Goal: Transaction & Acquisition: Purchase product/service

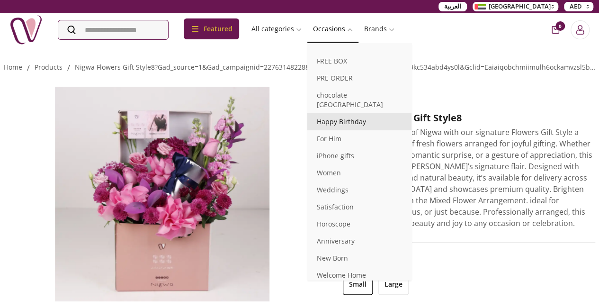
click at [368, 116] on link "Happy Birthday" at bounding box center [359, 121] width 104 height 17
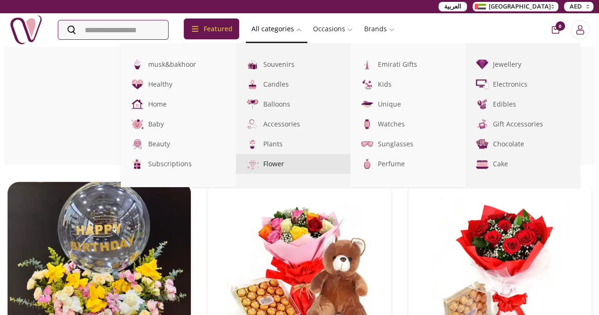
click at [260, 167] on img at bounding box center [252, 164] width 16 height 16
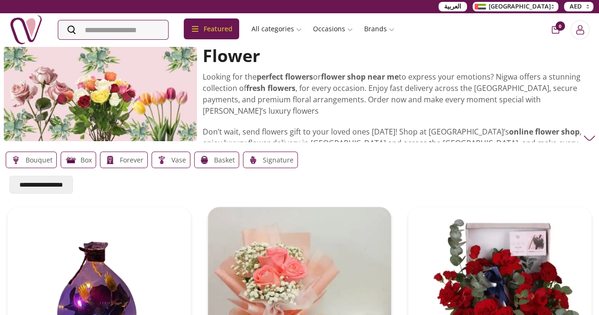
click at [66, 181] on select "**********" at bounding box center [40, 185] width 63 height 18
click at [9, 176] on select "**********" at bounding box center [40, 185] width 63 height 18
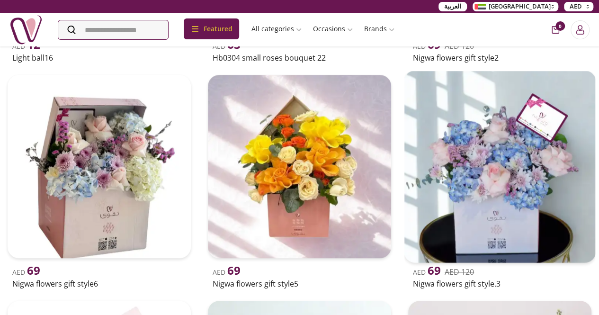
scroll to position [331, 0]
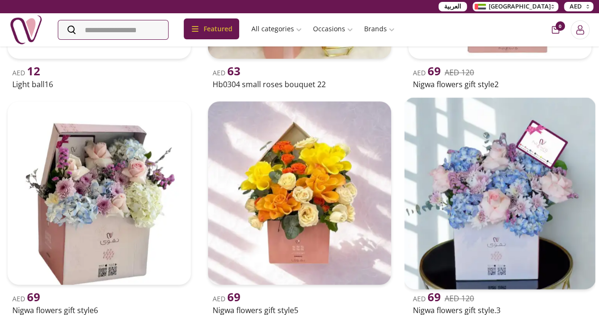
click at [403, 138] on img at bounding box center [499, 193] width 192 height 192
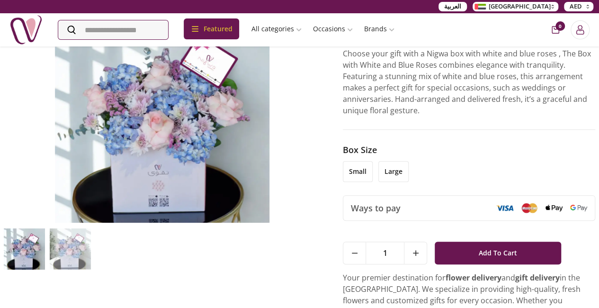
scroll to position [189, 0]
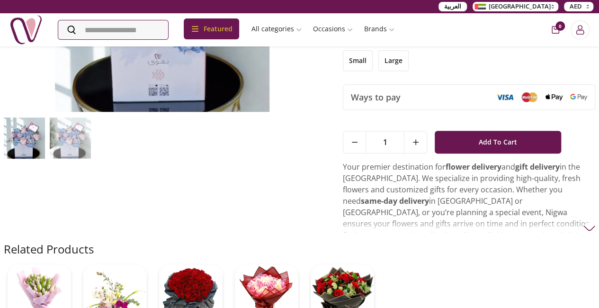
click at [362, 66] on li "small" at bounding box center [358, 60] width 30 height 21
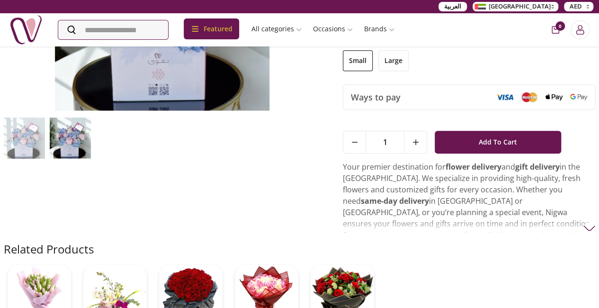
click at [397, 64] on li "large" at bounding box center [393, 60] width 30 height 21
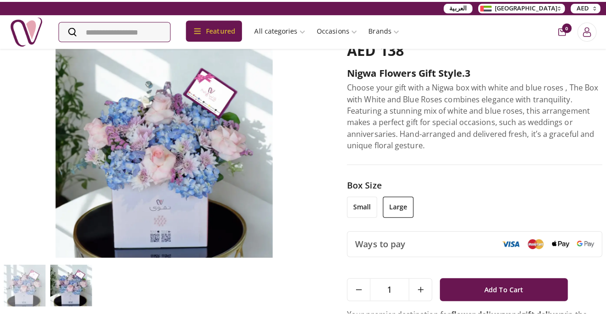
scroll to position [95, 0]
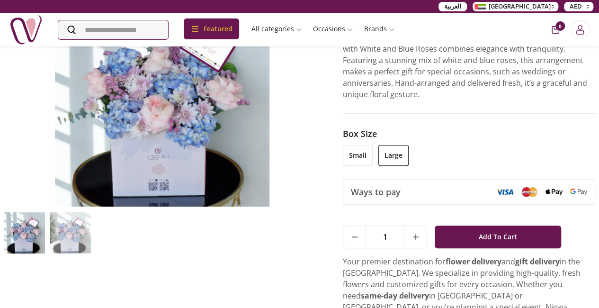
click at [368, 151] on li "small" at bounding box center [358, 155] width 30 height 21
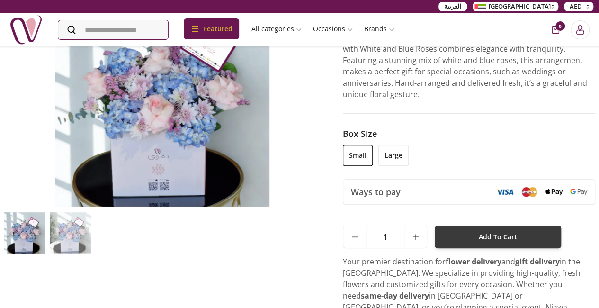
click at [481, 239] on button "Add To Cart" at bounding box center [498, 236] width 126 height 23
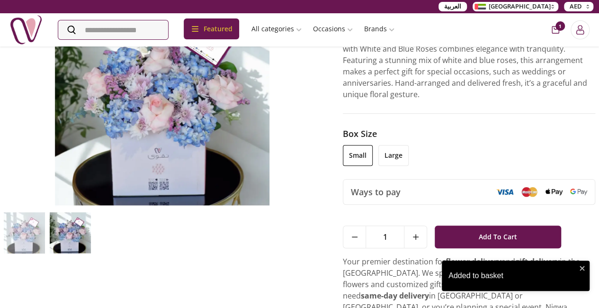
click at [557, 34] on div "1" at bounding box center [568, 29] width 44 height 19
click at [552, 30] on icon "cart-button" at bounding box center [556, 30] width 8 height 8
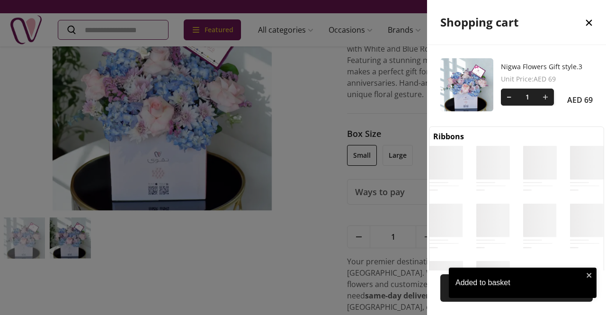
scroll to position [4, 4]
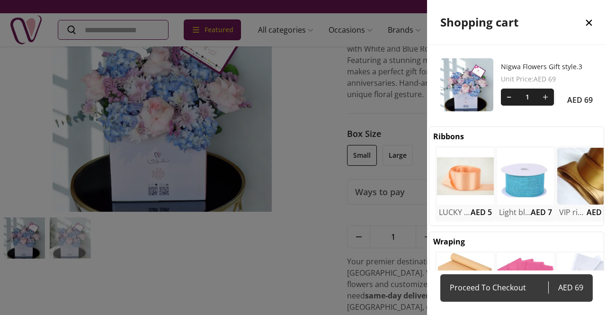
click at [502, 287] on span "Proceed To Checkout" at bounding box center [499, 287] width 98 height 13
select select "**********"
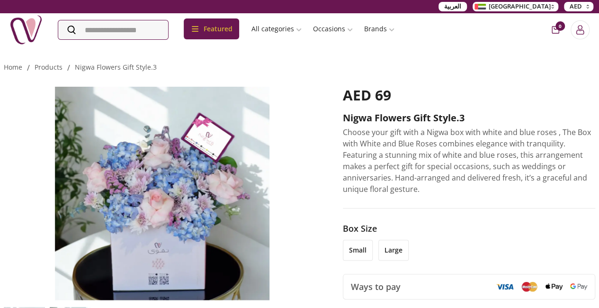
click at [365, 249] on li "small" at bounding box center [358, 250] width 30 height 21
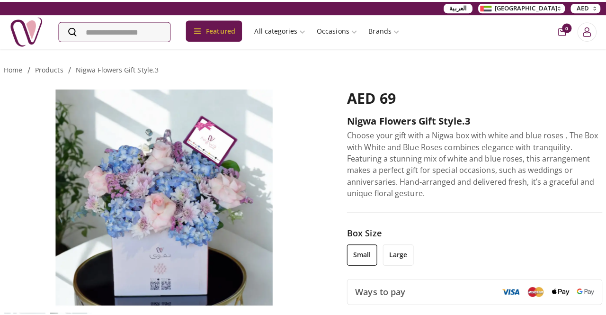
scroll to position [142, 0]
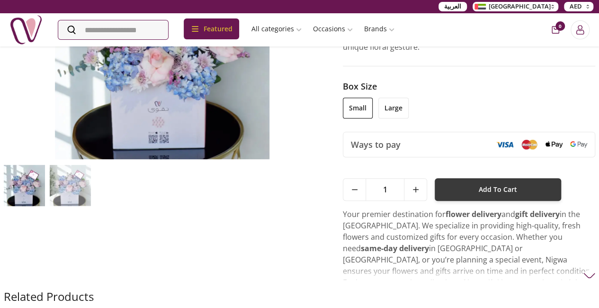
click at [502, 184] on span "Add To Cart" at bounding box center [498, 189] width 38 height 17
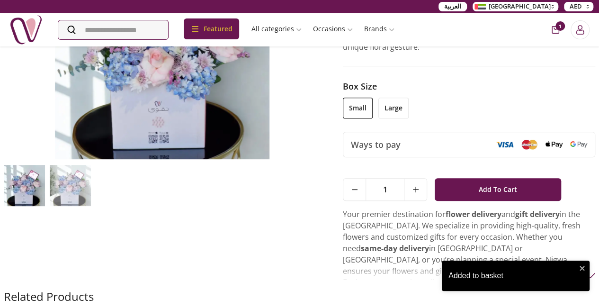
click at [552, 30] on icon "cart-button" at bounding box center [556, 30] width 8 height 8
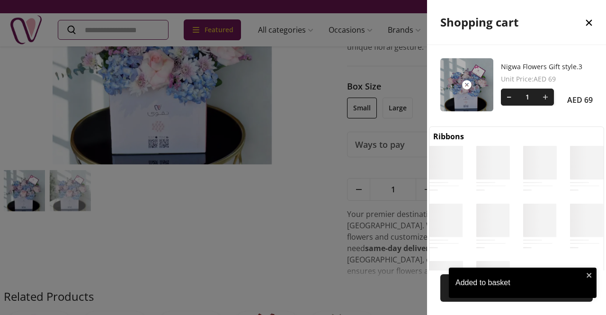
scroll to position [4, 4]
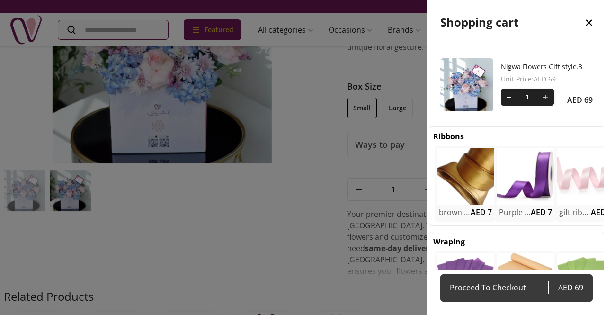
click at [500, 285] on span "Proceed To Checkout" at bounding box center [499, 287] width 98 height 13
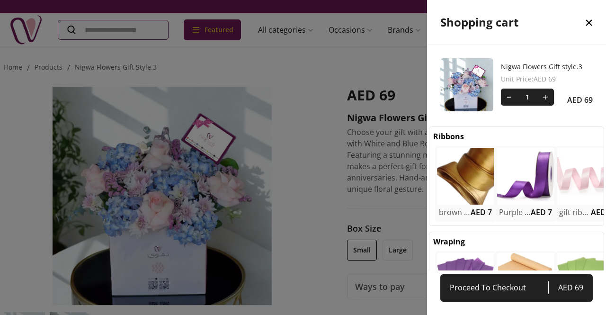
select select "**********"
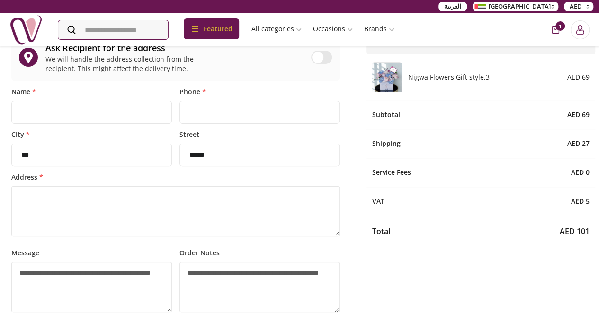
scroll to position [47, 0]
